Goal: Check status: Check status

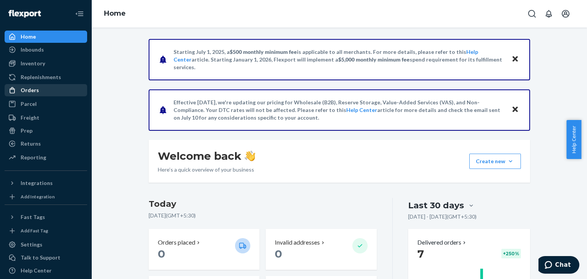
click at [34, 86] on div "Orders" at bounding box center [45, 90] width 81 height 11
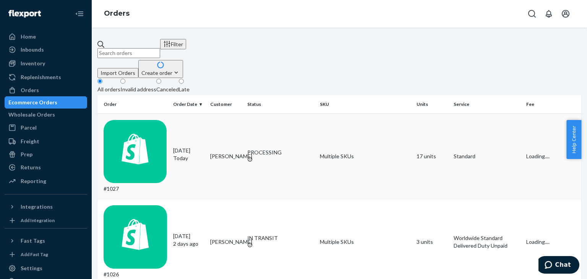
click at [375, 114] on td "Multiple SKUs" at bounding box center [365, 157] width 97 height 86
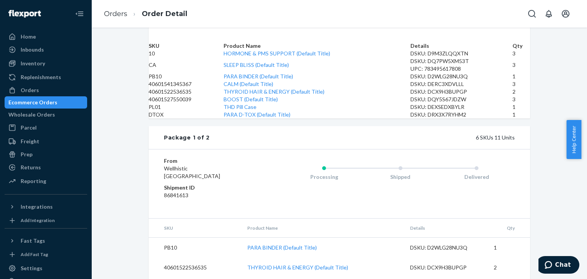
scroll to position [268, 0]
